Goal: Task Accomplishment & Management: Complete application form

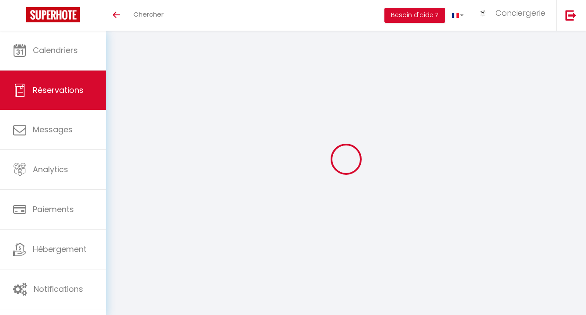
select select
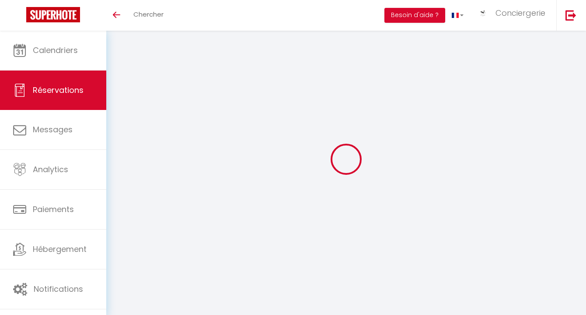
select select
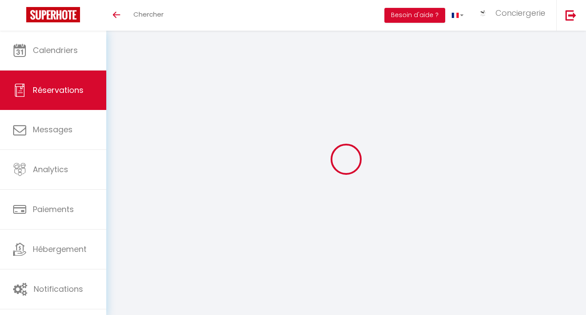
checkbox input "false"
select select
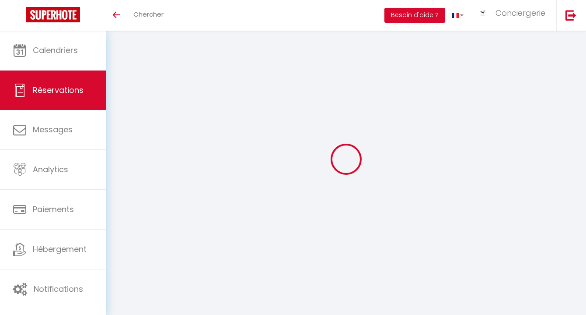
select select
checkbox input "false"
select select
type input "⚠️ACS"
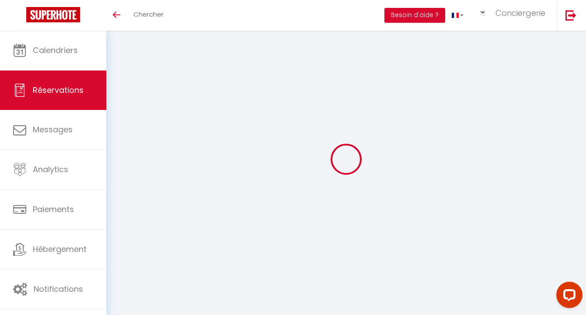
type input "Administratif"
type input "[EMAIL_ADDRESS][DOMAIN_NAME]"
type input "0296262849"
select select "FR"
type input "74.22"
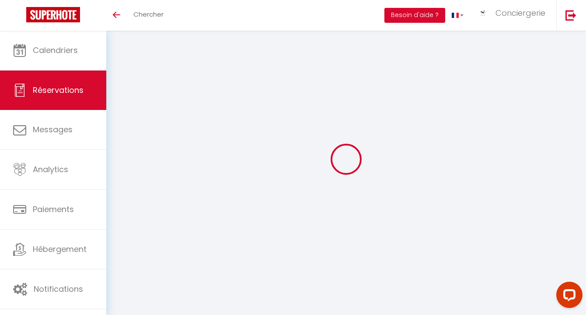
type input "7.2"
select select "62927"
select select "1"
select select
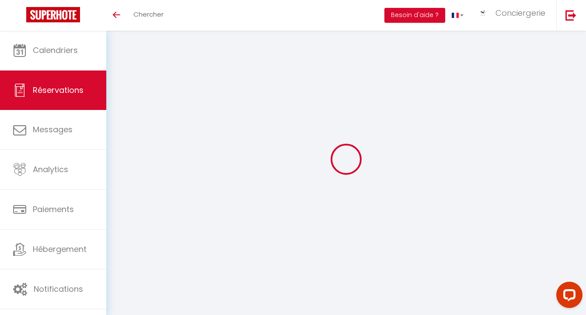
type input "4"
select select "12"
select select
type input "388.8"
checkbox input "false"
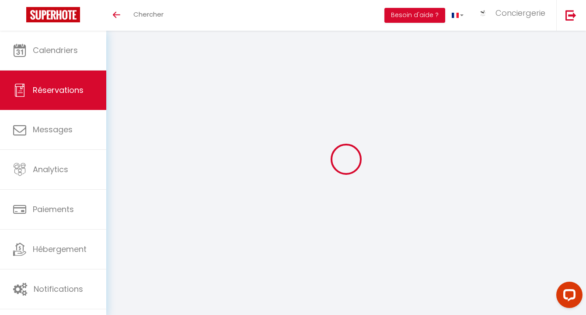
type input "414.24"
select select "2"
type input "105"
type input "0"
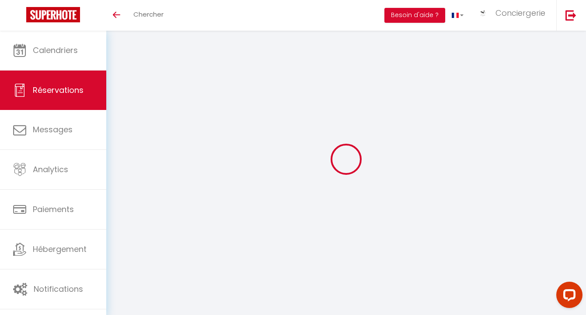
select select "other"
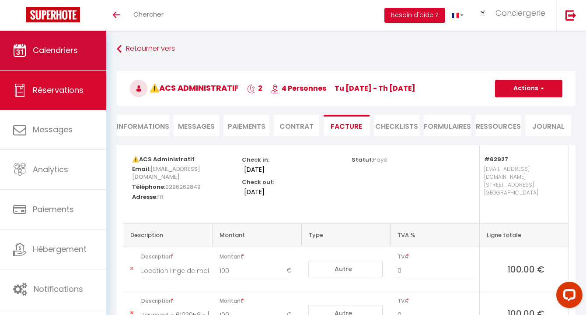
click at [83, 46] on link "Calendriers" at bounding box center [53, 50] width 106 height 39
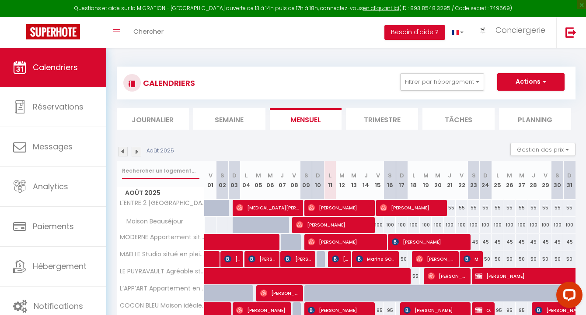
click at [156, 171] on input "text" at bounding box center [160, 171] width 77 height 16
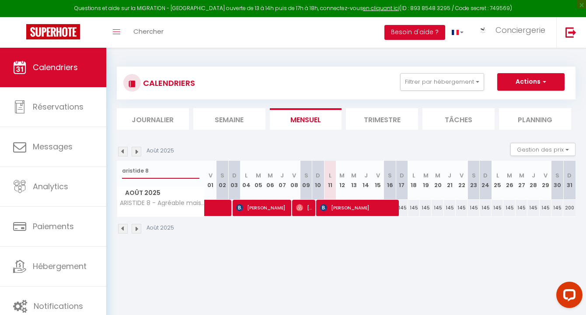
type input "aristide 8"
drag, startPoint x: 152, startPoint y: 170, endPoint x: 109, endPoint y: 171, distance: 43.3
click at [109, 170] on div "CALENDRIERS Filtrer par hébergement [GEOGRAPHIC_DATA] (17300) [GEOGRAPHIC_DATA]…" at bounding box center [346, 150] width 480 height 205
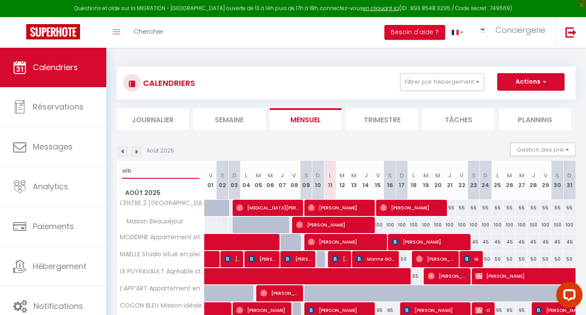
type input "alba"
select select
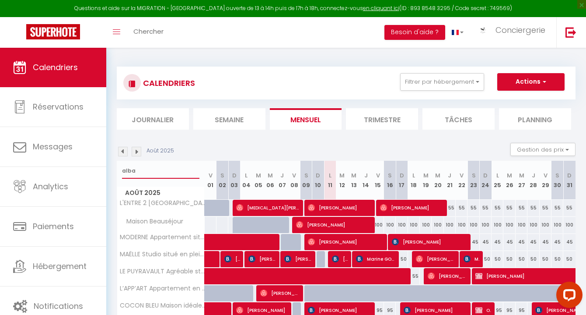
select select
type input "albat"
select select
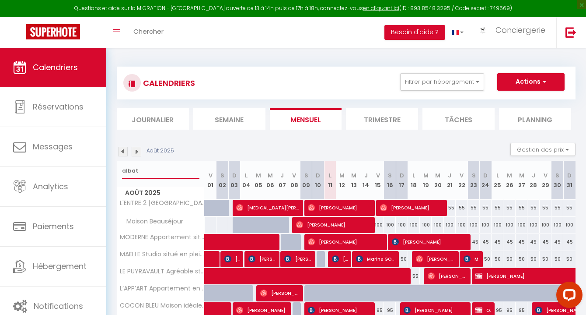
select select
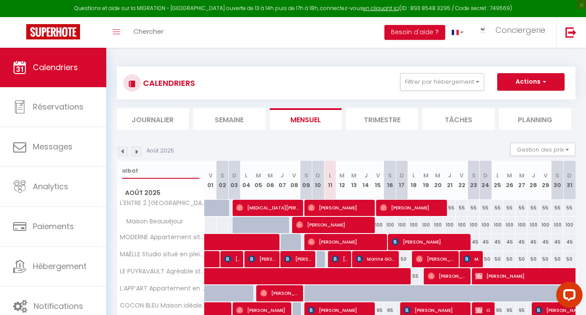
select select
type input "albatr"
select select
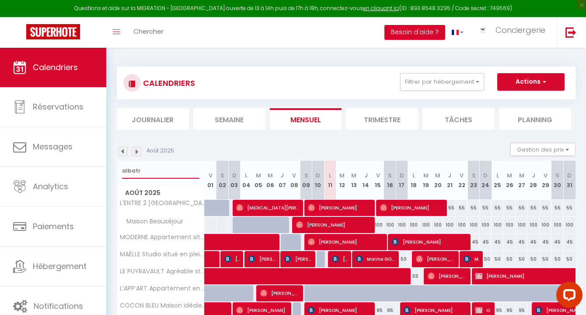
select select
type input "albatro"
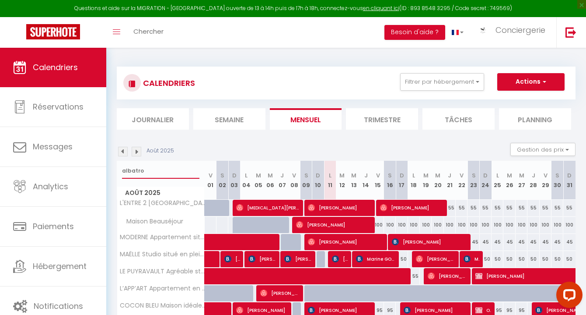
select select
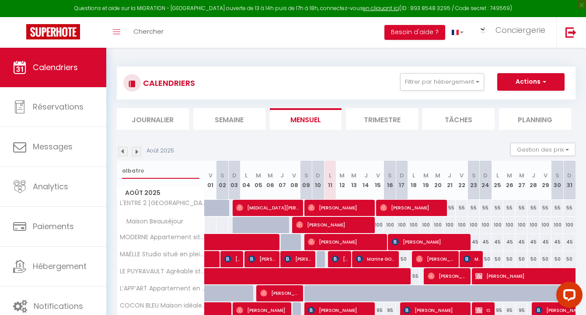
select select
type input "albatros"
select select
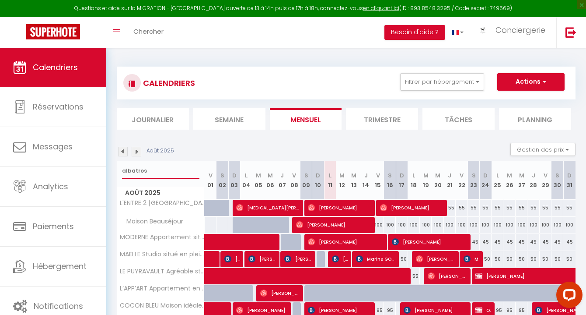
select select
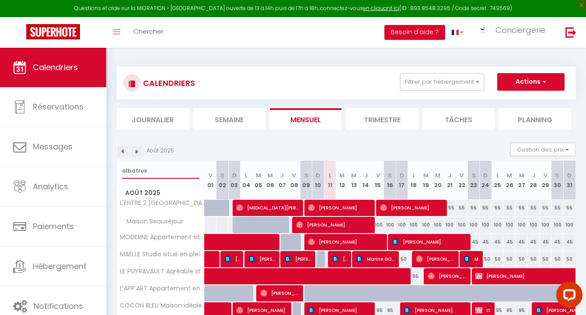
select select
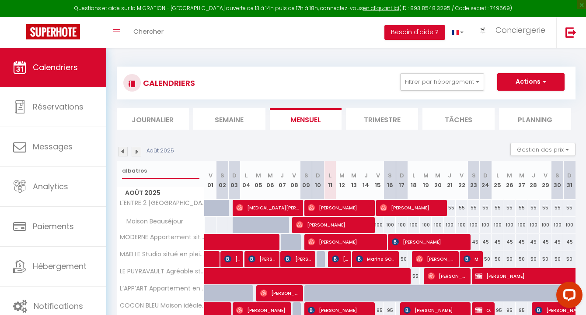
select select
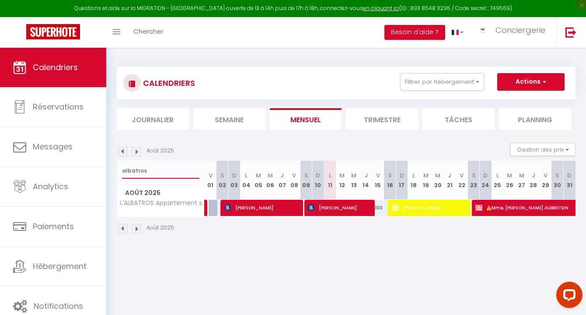
type input "albatros"
click at [429, 208] on span "[PERSON_NAME]" at bounding box center [429, 207] width 75 height 17
select select "OK"
select select "KO"
select select "0"
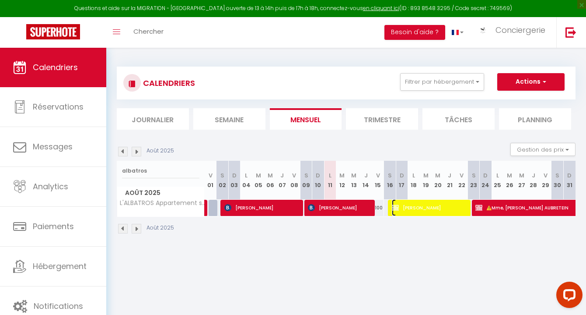
select select "0"
select select "1"
select select
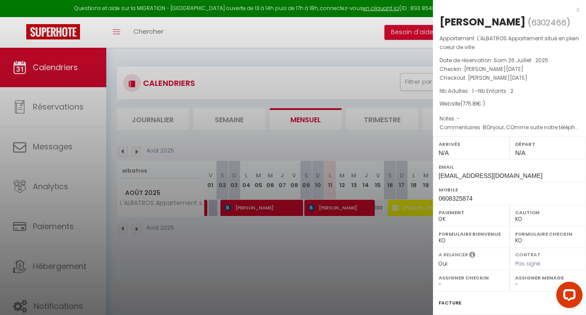
click at [421, 206] on div at bounding box center [293, 157] width 586 height 315
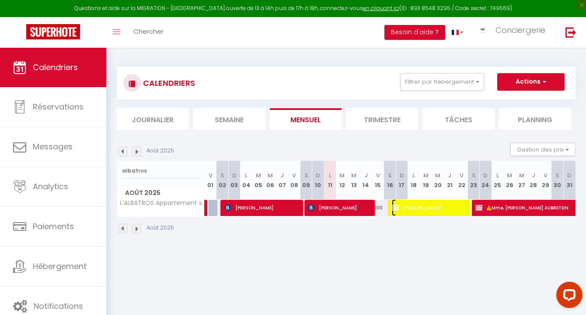
click at [421, 206] on span "[PERSON_NAME]" at bounding box center [429, 207] width 75 height 17
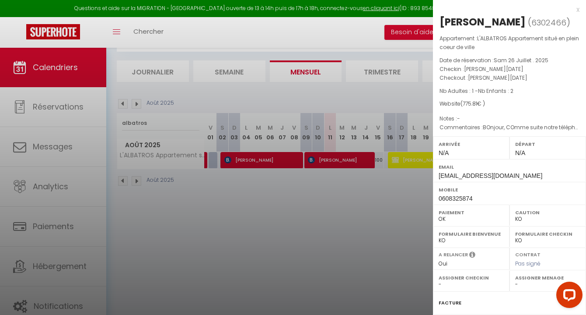
click at [422, 168] on div at bounding box center [293, 157] width 586 height 315
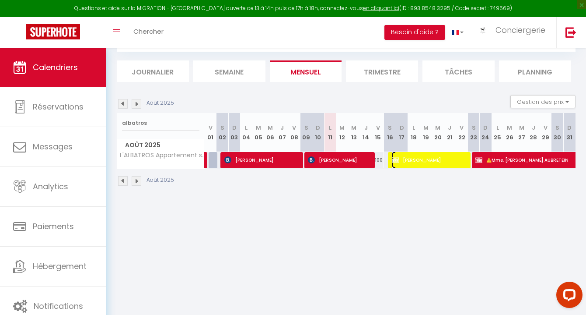
click at [435, 156] on span "[PERSON_NAME]" at bounding box center [429, 159] width 75 height 17
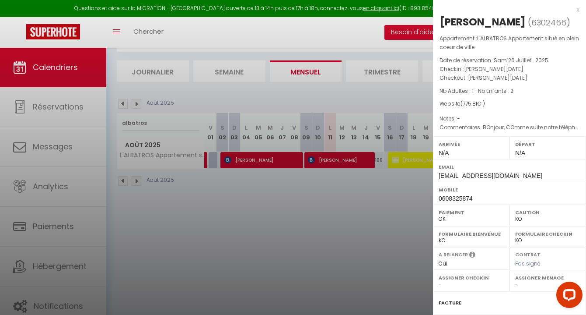
click at [421, 159] on div at bounding box center [293, 157] width 586 height 315
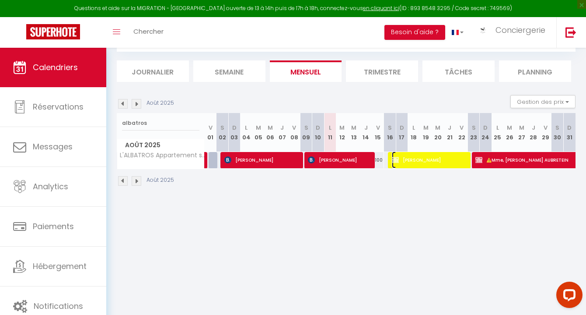
click at [421, 159] on span "[PERSON_NAME]" at bounding box center [429, 159] width 75 height 17
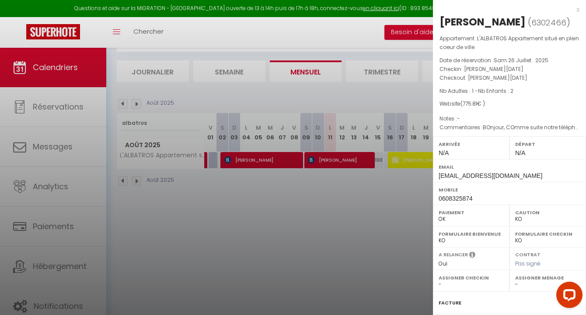
click at [578, 10] on div "x" at bounding box center [506, 9] width 147 height 11
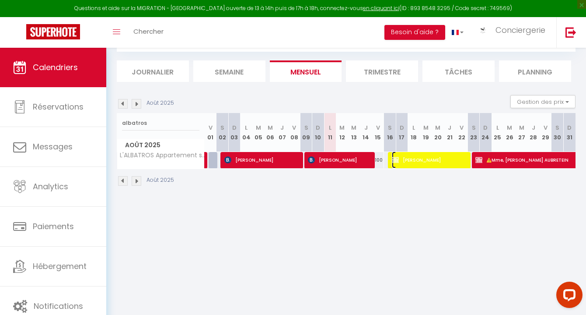
click at [435, 166] on span "[PERSON_NAME]" at bounding box center [429, 159] width 75 height 17
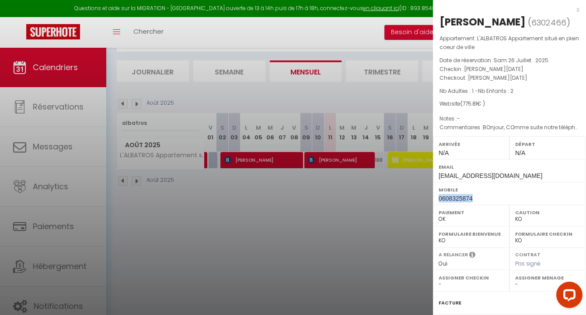
drag, startPoint x: 473, startPoint y: 212, endPoint x: 435, endPoint y: 216, distance: 37.8
click at [435, 204] on div "Mobile 0608325874" at bounding box center [509, 193] width 153 height 23
drag, startPoint x: 439, startPoint y: 212, endPoint x: 468, endPoint y: 212, distance: 29.3
click at [468, 202] on span "0608325874" at bounding box center [456, 198] width 34 height 7
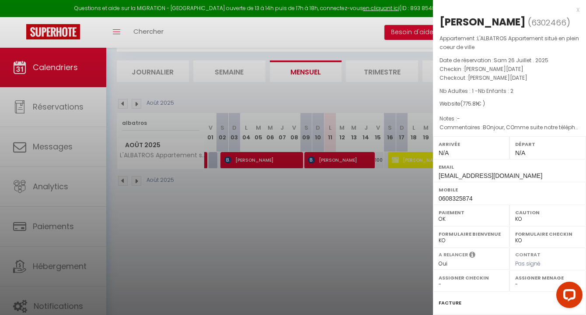
click at [470, 202] on span "0608325874" at bounding box center [456, 198] width 34 height 7
drag, startPoint x: 475, startPoint y: 212, endPoint x: 437, endPoint y: 212, distance: 38.1
click at [437, 204] on div "Mobile 0608325874" at bounding box center [509, 193] width 153 height 23
click at [438, 204] on div "Mobile 0608325874" at bounding box center [509, 193] width 153 height 23
click at [444, 202] on span "0608325874" at bounding box center [456, 198] width 34 height 7
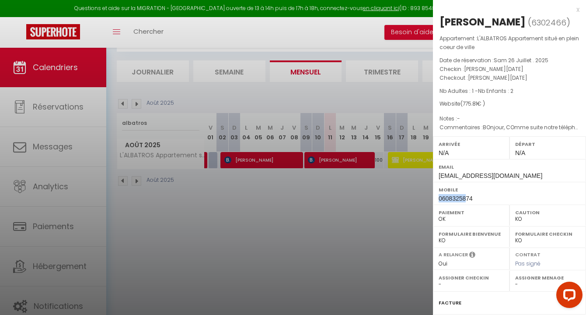
drag, startPoint x: 440, startPoint y: 212, endPoint x: 466, endPoint y: 212, distance: 25.4
click at [465, 202] on span "0608325874" at bounding box center [456, 198] width 34 height 7
click at [466, 202] on span "0608325874" at bounding box center [456, 198] width 34 height 7
click at [420, 153] on div at bounding box center [293, 157] width 586 height 315
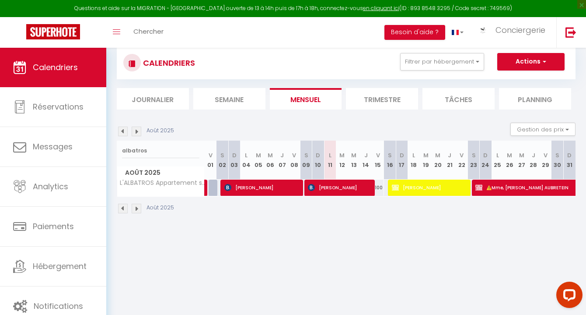
scroll to position [11, 0]
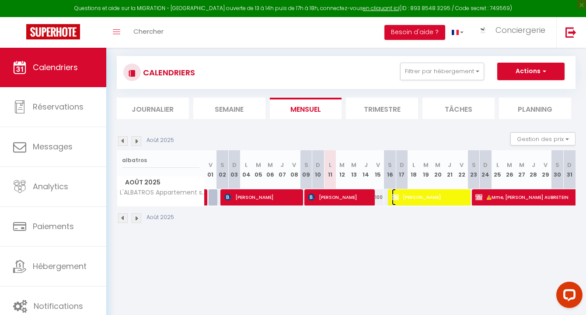
click at [423, 194] on span "[PERSON_NAME]" at bounding box center [429, 197] width 75 height 17
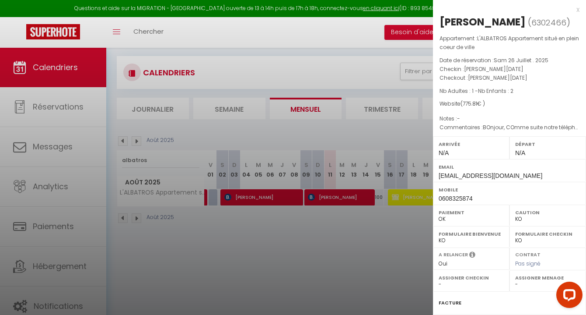
click at [423, 194] on div at bounding box center [293, 157] width 586 height 315
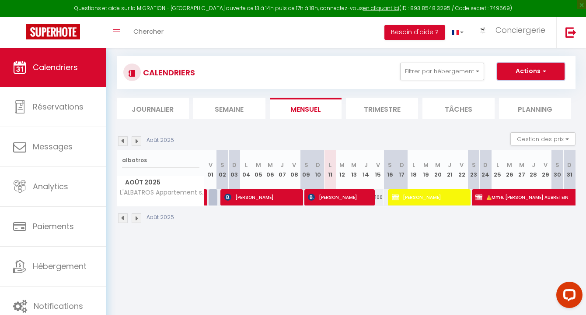
click at [524, 73] on button "Actions" at bounding box center [531, 72] width 67 height 18
click at [427, 202] on span "[PERSON_NAME]" at bounding box center [429, 197] width 75 height 17
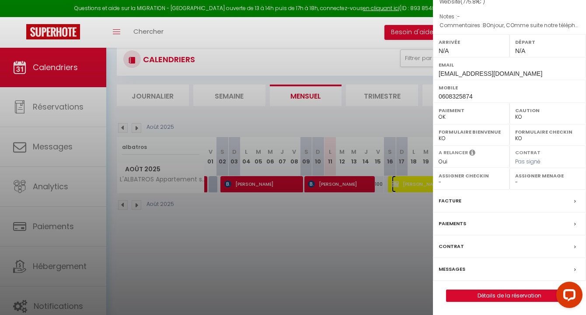
scroll to position [27, 0]
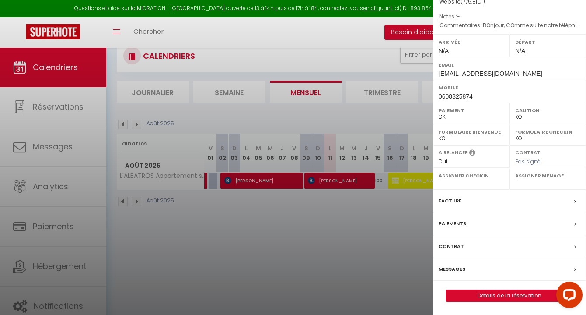
click at [459, 222] on label "Paiements" at bounding box center [453, 223] width 28 height 9
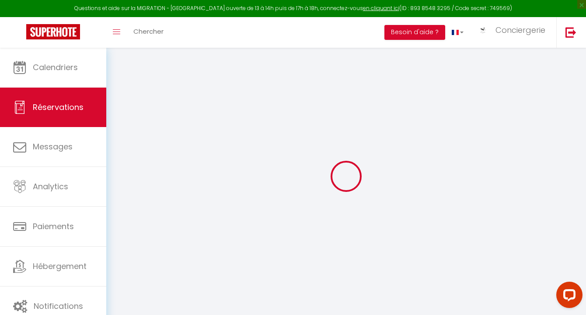
select select
checkbox input "false"
select select
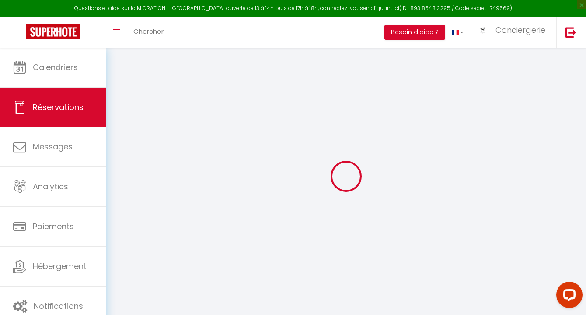
checkbox input "false"
type textarea "BOnjour, COmme suite notre téléphone, je vous confirme la réservation de cet ap…"
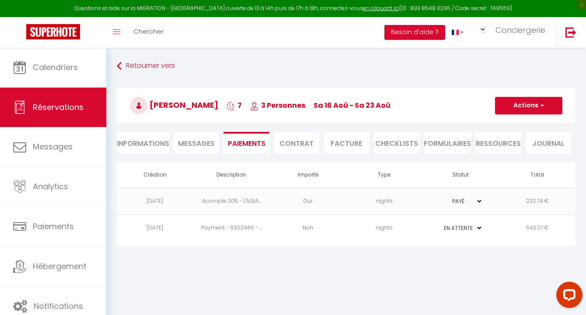
click at [456, 227] on select "PAYÉ EN ATTENTE" at bounding box center [461, 228] width 44 height 8
click at [420, 231] on td "nights" at bounding box center [384, 227] width 77 height 27
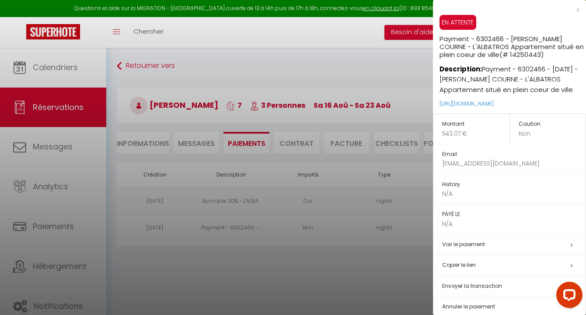
click at [420, 231] on div at bounding box center [293, 157] width 586 height 315
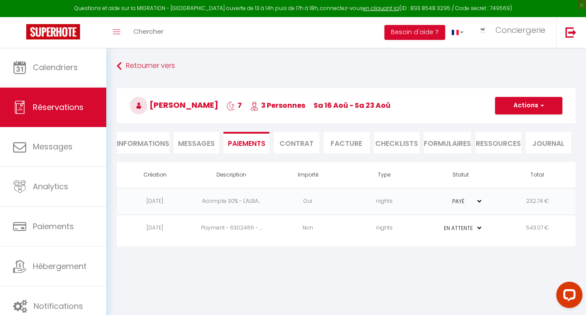
click at [358, 224] on td "nights" at bounding box center [384, 227] width 77 height 27
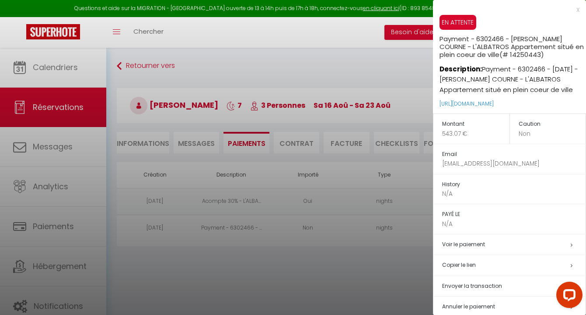
click at [465, 265] on h5 "Copier le lien" at bounding box center [514, 265] width 144 height 10
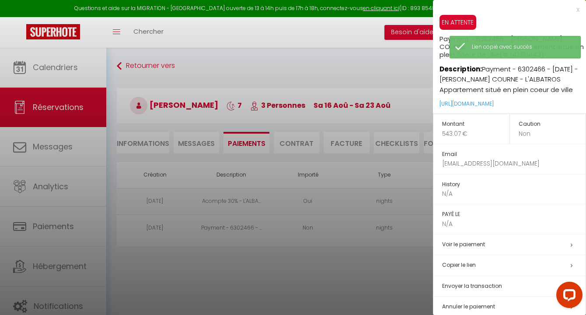
click at [405, 252] on div at bounding box center [293, 157] width 586 height 315
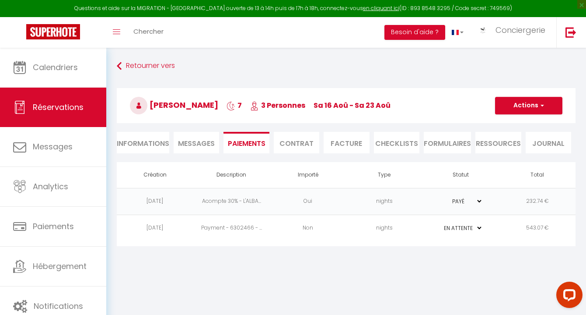
click at [154, 139] on li "Informations" at bounding box center [143, 142] width 53 height 21
select select
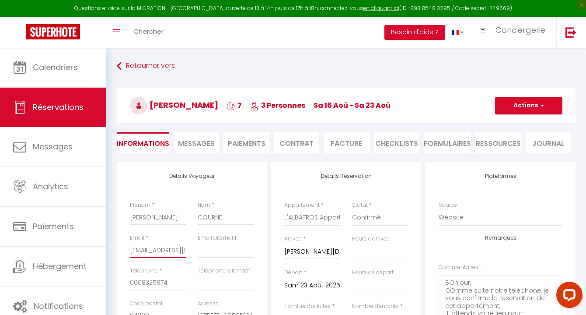
click at [171, 250] on input "[EMAIL_ADDRESS][DOMAIN_NAME]" at bounding box center [158, 250] width 56 height 16
click at [129, 250] on div "Email * [EMAIL_ADDRESS][DOMAIN_NAME]" at bounding box center [158, 250] width 68 height 33
drag, startPoint x: 130, startPoint y: 250, endPoint x: 200, endPoint y: 254, distance: 70.2
click at [200, 254] on div "Email * [EMAIL_ADDRESS][DOMAIN_NAME] Email alternatif" at bounding box center [191, 250] width 135 height 33
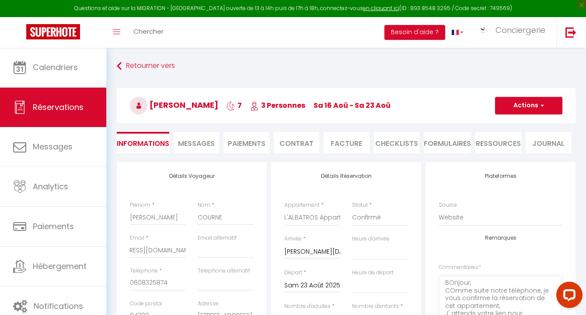
scroll to position [0, 0]
drag, startPoint x: 168, startPoint y: 283, endPoint x: 124, endPoint y: 281, distance: 43.4
click at [124, 282] on div "Téléphone * [PHONE_NUMBER]" at bounding box center [158, 282] width 68 height 33
click at [240, 149] on li "Paiements" at bounding box center [247, 142] width 46 height 21
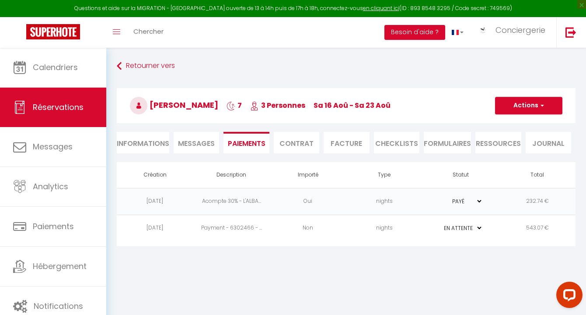
click at [328, 233] on td "Non" at bounding box center [308, 227] width 77 height 27
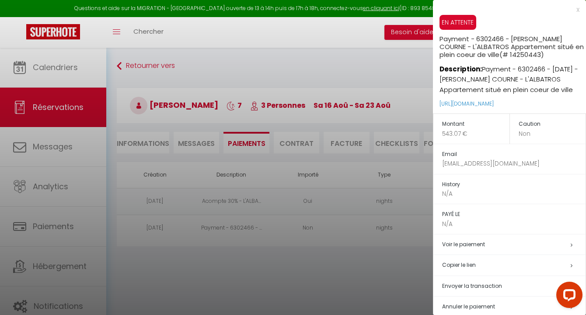
click at [469, 265] on h5 "Copier le lien" at bounding box center [514, 265] width 144 height 10
click at [157, 126] on div at bounding box center [293, 157] width 586 height 315
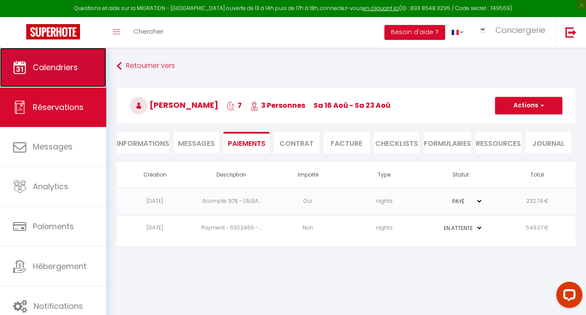
click at [86, 72] on link "Calendriers" at bounding box center [53, 67] width 106 height 39
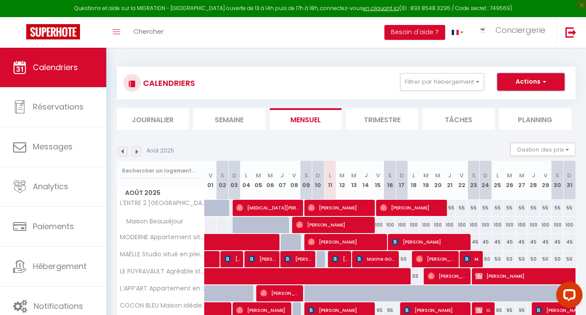
click at [520, 74] on button "Actions" at bounding box center [531, 82] width 67 height 18
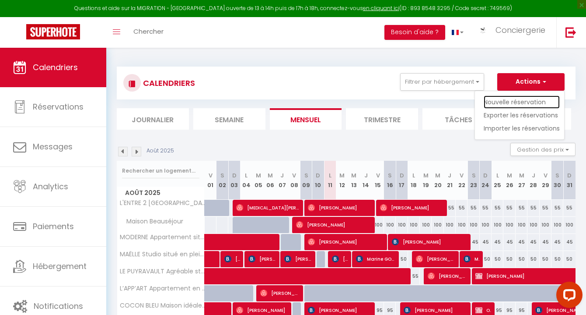
click at [522, 104] on link "Nouvelle réservation" at bounding box center [522, 101] width 76 height 13
select select
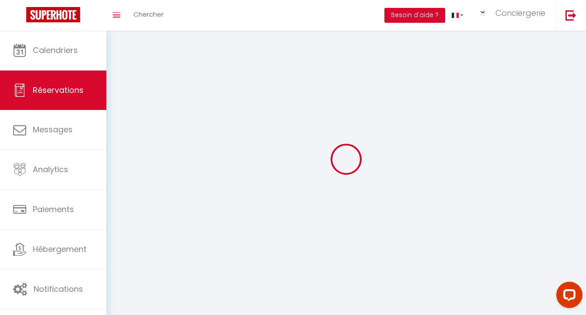
select select
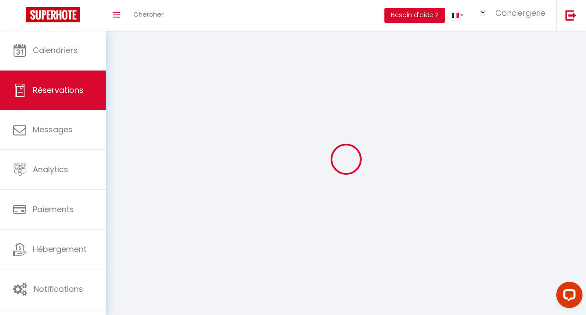
select select
checkbox input "false"
select select
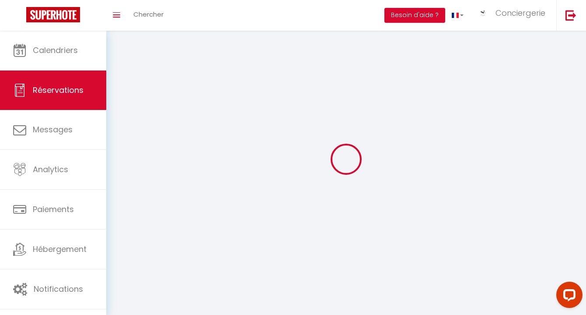
select select
checkbox input "false"
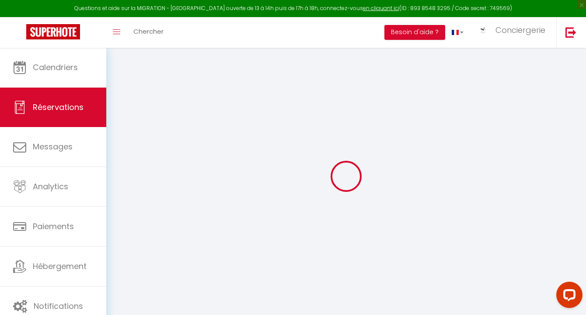
select select
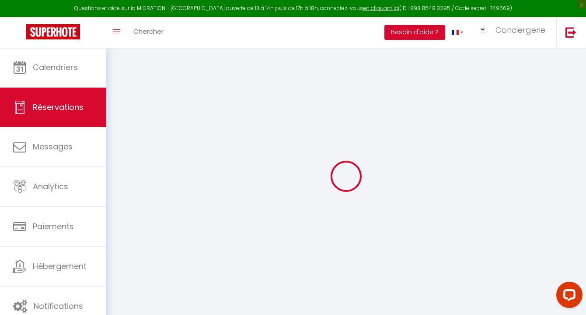
select select
checkbox input "false"
select select
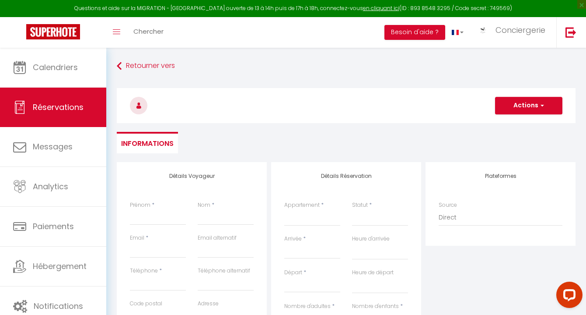
select select
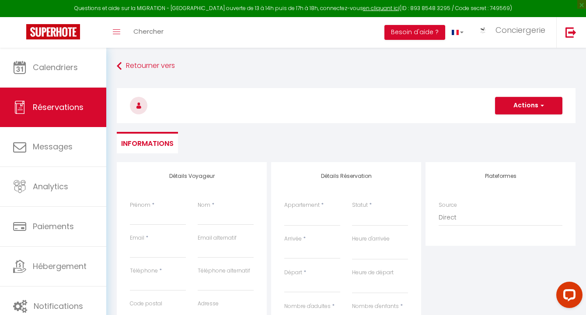
checkbox input "false"
select select
click at [294, 221] on select "L'ENTRE 2 [GEOGRAPHIC_DATA] au calme avec parking MODERNE Appartement situé en …" at bounding box center [312, 217] width 56 height 17
select select "42198"
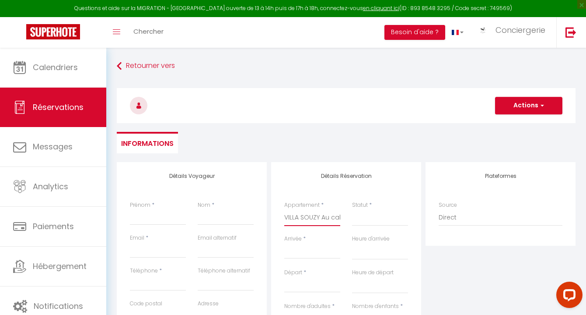
select select
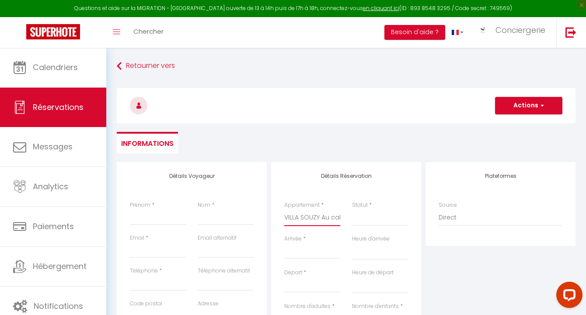
select select
checkbox input "false"
click at [175, 219] on input "Prénom" at bounding box center [158, 217] width 56 height 16
select select
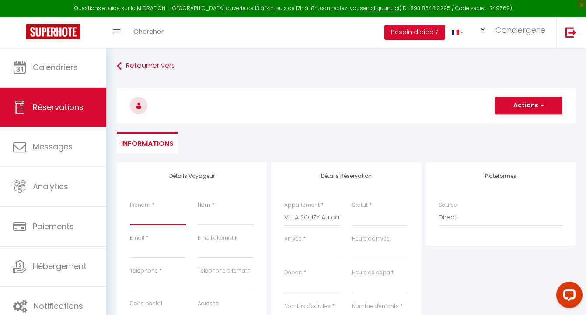
select select
checkbox input "false"
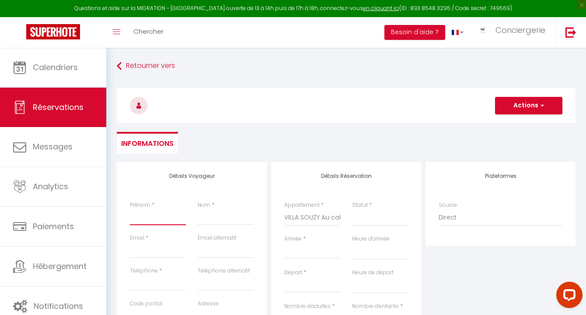
type input "O"
select select
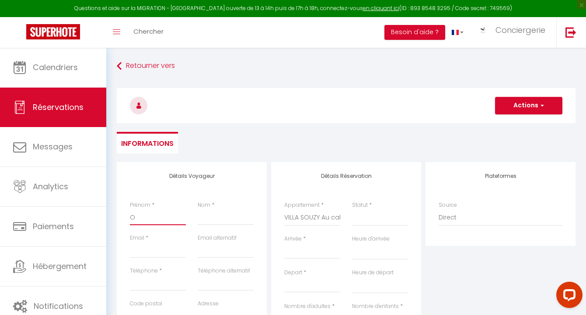
select select
checkbox input "false"
type input "Oc"
select select
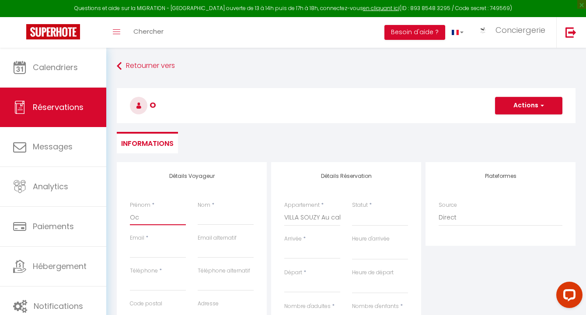
select select
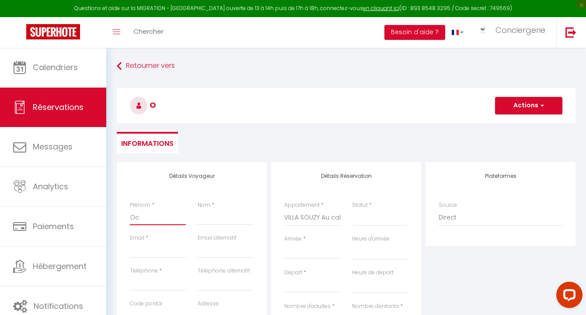
checkbox input "false"
type input "Ocu"
select select
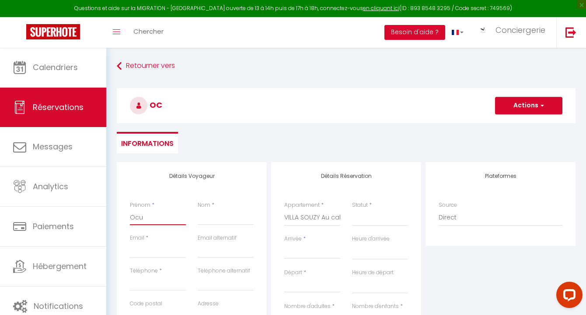
select select
checkbox input "false"
type input "Ocuu"
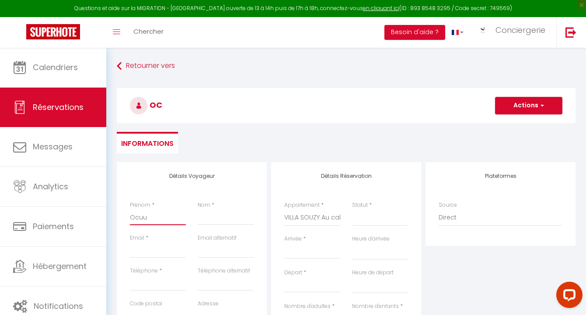
select select
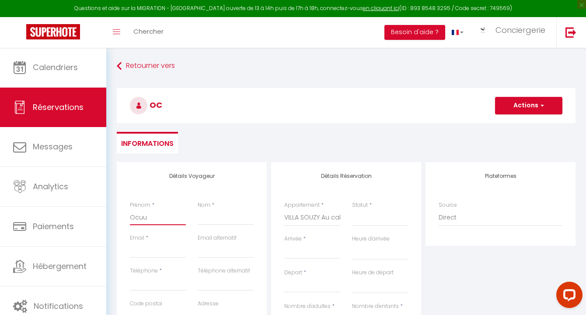
select select
checkbox input "false"
type input "Ocuup"
select select
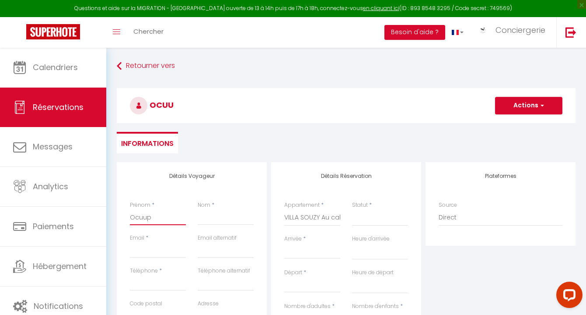
select select
checkbox input "false"
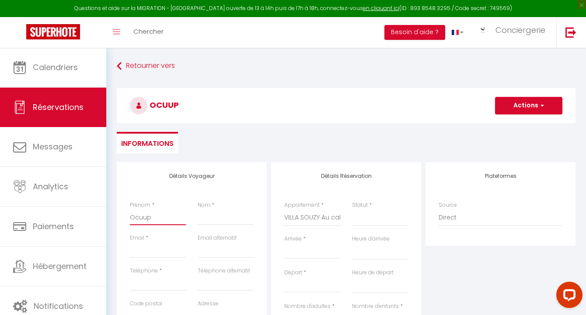
type input "Ocuupa"
select select
click at [213, 217] on input "Nom" at bounding box center [226, 217] width 56 height 16
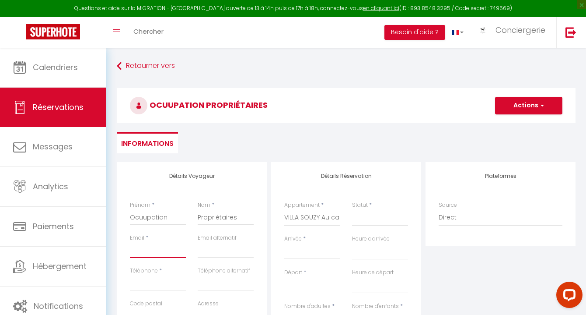
click at [172, 251] on input "Email client" at bounding box center [158, 250] width 56 height 16
click at [156, 279] on input "Téléphone" at bounding box center [158, 283] width 56 height 16
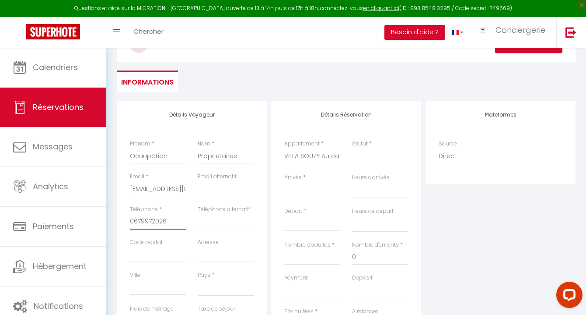
scroll to position [69, 0]
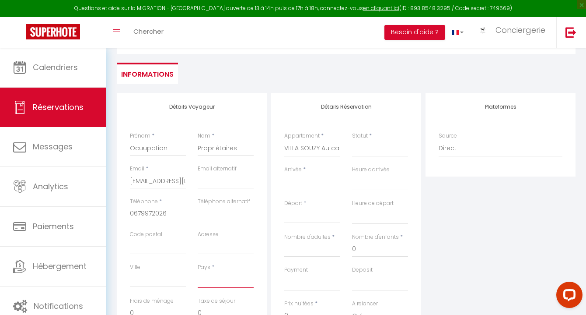
click at [221, 279] on select "[GEOGRAPHIC_DATA] [GEOGRAPHIC_DATA] [GEOGRAPHIC_DATA] [GEOGRAPHIC_DATA] [GEOGRA…" at bounding box center [226, 279] width 56 height 17
click at [305, 184] on input "Arrivée" at bounding box center [312, 182] width 56 height 11
click at [326, 179] on input "Arrivée" at bounding box center [312, 182] width 56 height 11
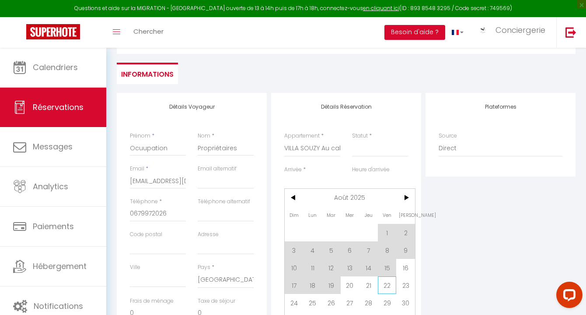
click at [386, 288] on span "22" at bounding box center [387, 285] width 19 height 18
click at [388, 285] on select "OK KO" at bounding box center [380, 282] width 56 height 17
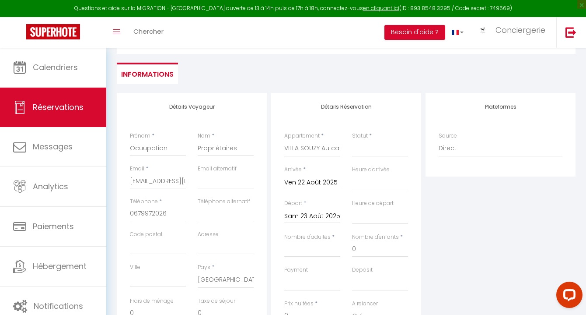
click at [311, 217] on input "Sam 23 Août 2025" at bounding box center [312, 215] width 56 height 11
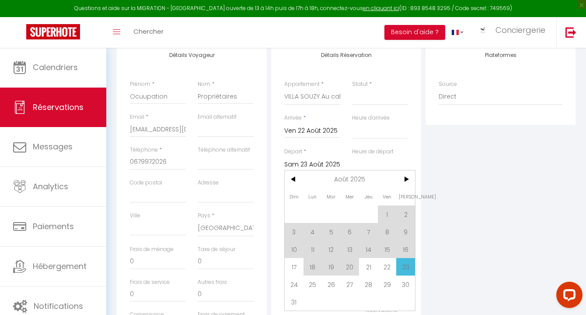
scroll to position [121, 0]
click at [329, 284] on span "26" at bounding box center [331, 284] width 19 height 18
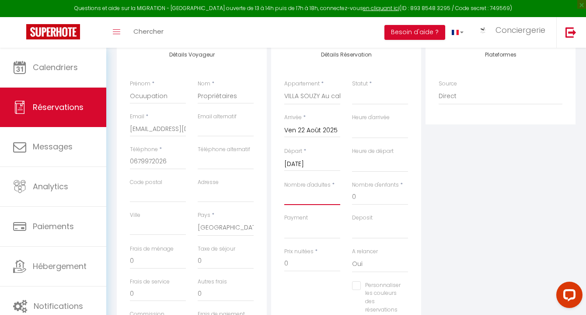
click at [327, 199] on input "Nombre d'adultes" at bounding box center [312, 197] width 56 height 16
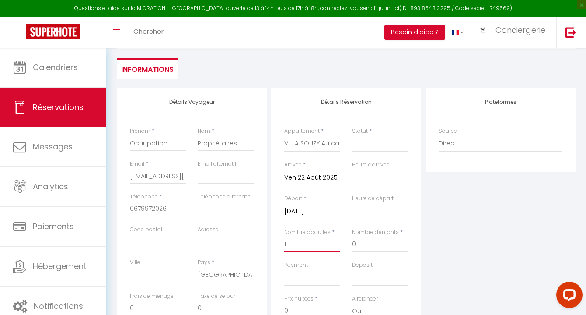
scroll to position [74, 0]
click at [394, 146] on select "Confirmé Non Confirmé [PERSON_NAME] par le voyageur No Show Request" at bounding box center [380, 144] width 56 height 17
click at [446, 194] on div "Plateformes Source Direct [DOMAIN_NAME] [DOMAIN_NAME] Chalet montagne Expedia G…" at bounding box center [501, 244] width 154 height 313
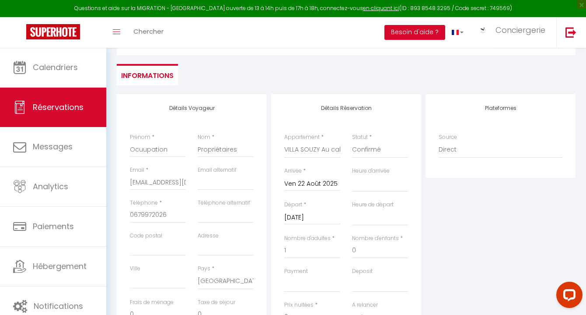
scroll to position [0, 0]
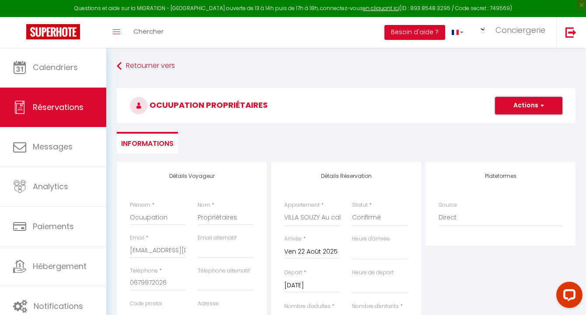
click at [539, 107] on span "button" at bounding box center [541, 106] width 5 height 8
click at [520, 122] on link "Enregistrer" at bounding box center [520, 124] width 69 height 11
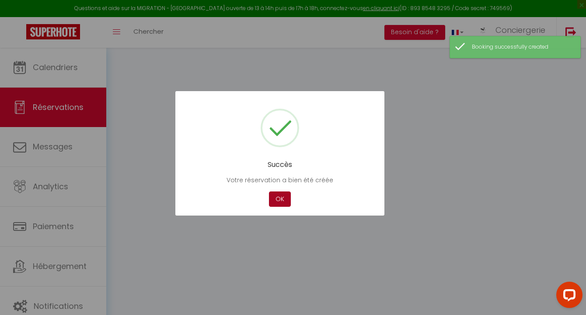
click at [280, 203] on button "OK" at bounding box center [280, 198] width 22 height 15
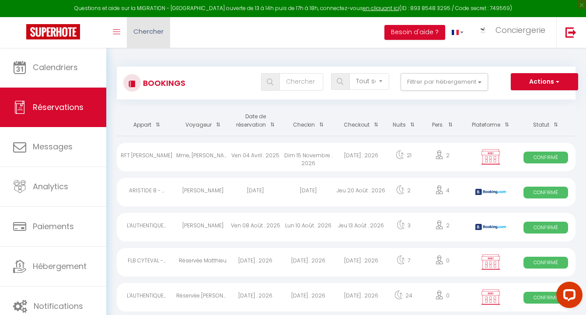
click at [157, 31] on span "Chercher" at bounding box center [148, 31] width 30 height 9
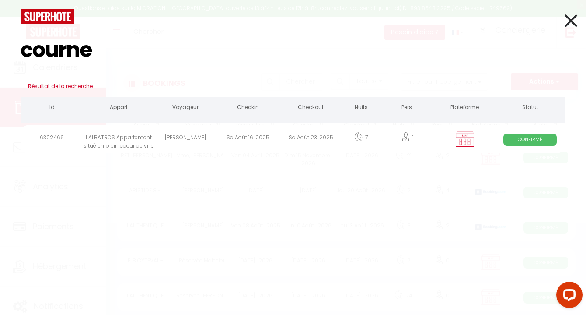
click at [187, 127] on div "[PERSON_NAME]" at bounding box center [185, 139] width 63 height 28
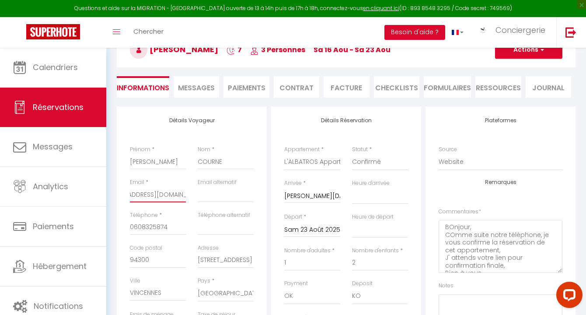
scroll to position [0, 36]
drag, startPoint x: 130, startPoint y: 194, endPoint x: 199, endPoint y: 195, distance: 69.1
click at [199, 195] on div "Email * [EMAIL_ADDRESS][DOMAIN_NAME] Email alternatif" at bounding box center [191, 194] width 135 height 33
click at [176, 29] on div "Toggle menubar Chercher BUTTON Besoin d'aide ? Conciergerie Paramètres Équipe" at bounding box center [321, 32] width 516 height 31
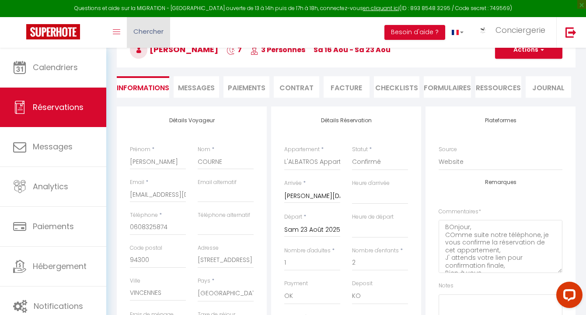
click at [160, 29] on span "Chercher" at bounding box center [148, 31] width 30 height 9
